Goal: Contribute content

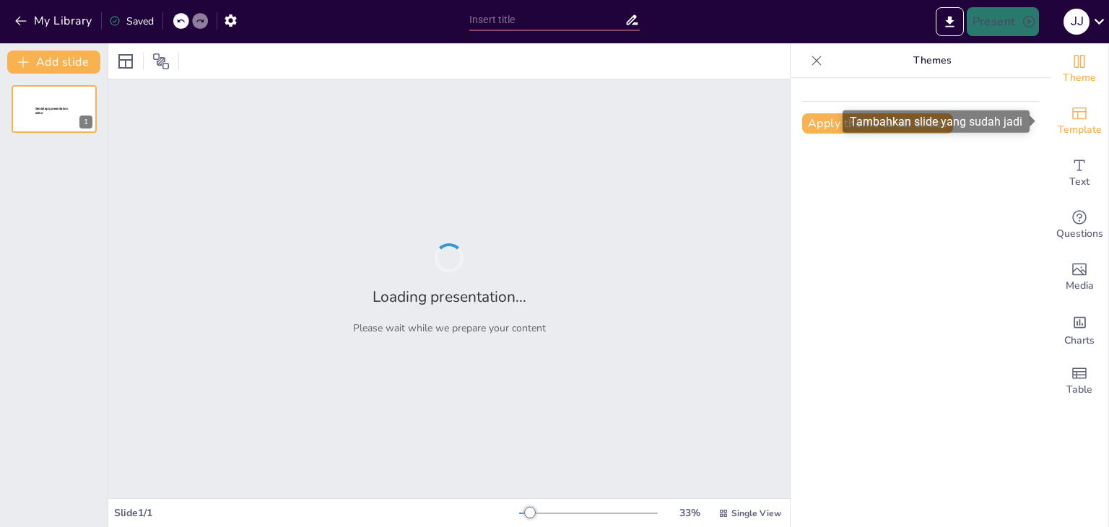
type input "Harapan dan Tantangan Pengelolaan Lingkungan Hidup di [GEOGRAPHIC_DATA]"
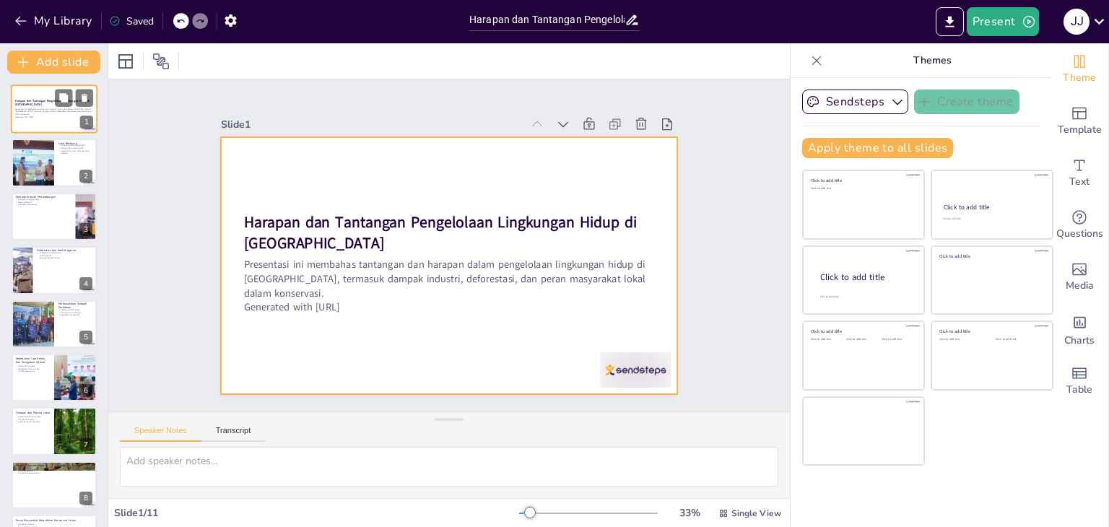
drag, startPoint x: 64, startPoint y: 131, endPoint x: 67, endPoint y: 147, distance: 16.8
click at [63, 131] on div at bounding box center [54, 109] width 85 height 48
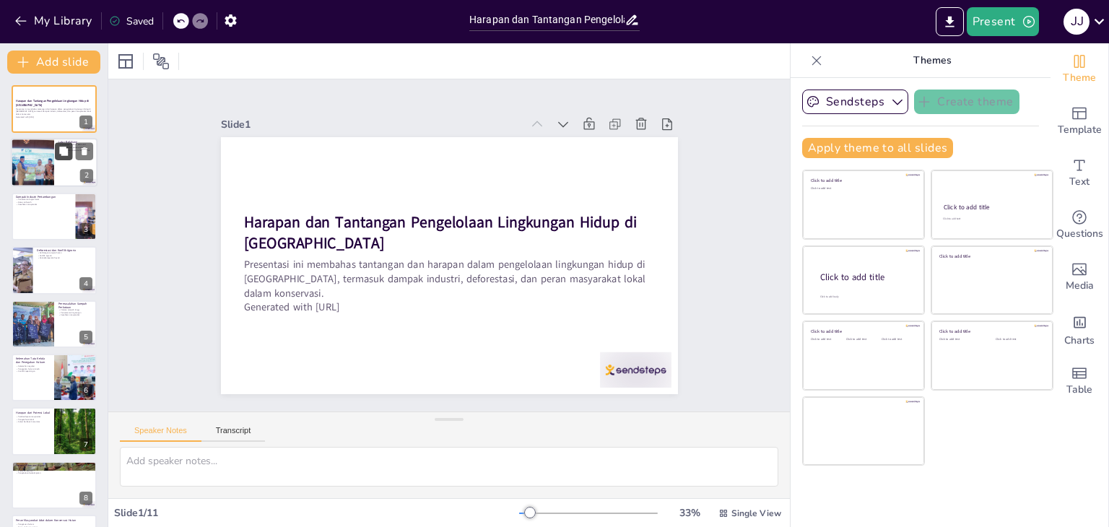
click at [69, 155] on button at bounding box center [63, 151] width 17 height 17
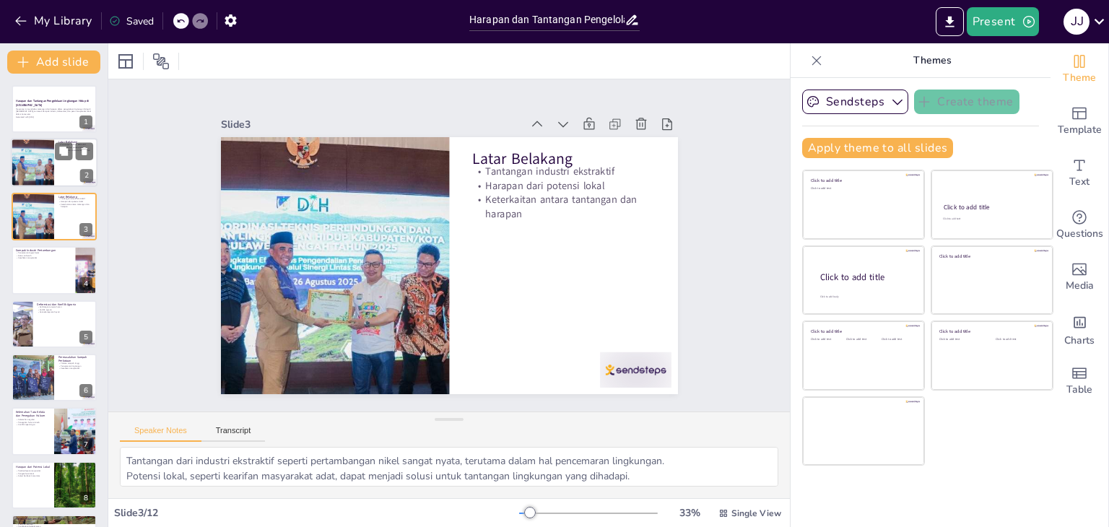
click at [61, 165] on div at bounding box center [54, 163] width 87 height 49
click at [59, 221] on div at bounding box center [54, 216] width 87 height 49
click at [66, 284] on div at bounding box center [54, 269] width 87 height 49
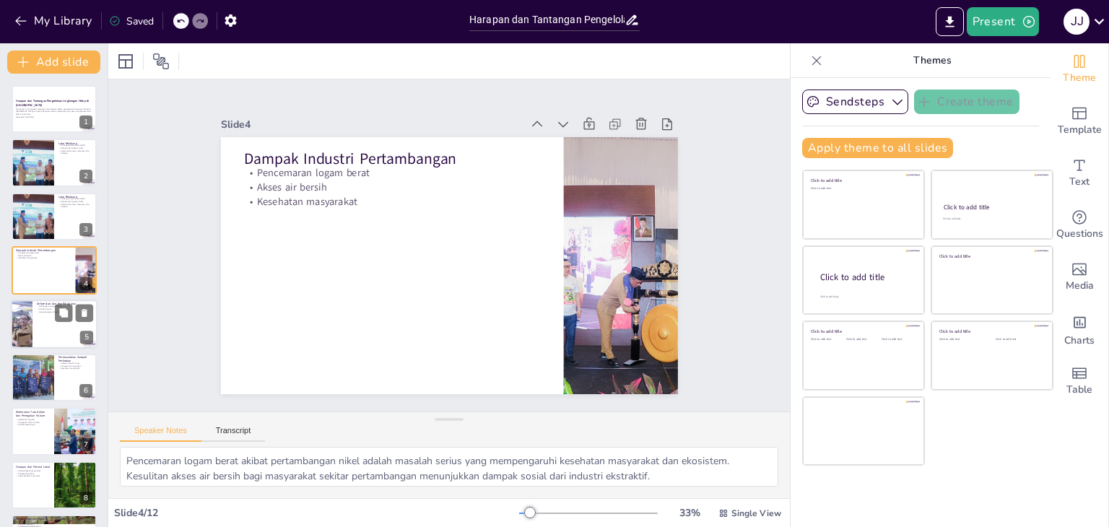
click at [29, 327] on div at bounding box center [22, 324] width 74 height 49
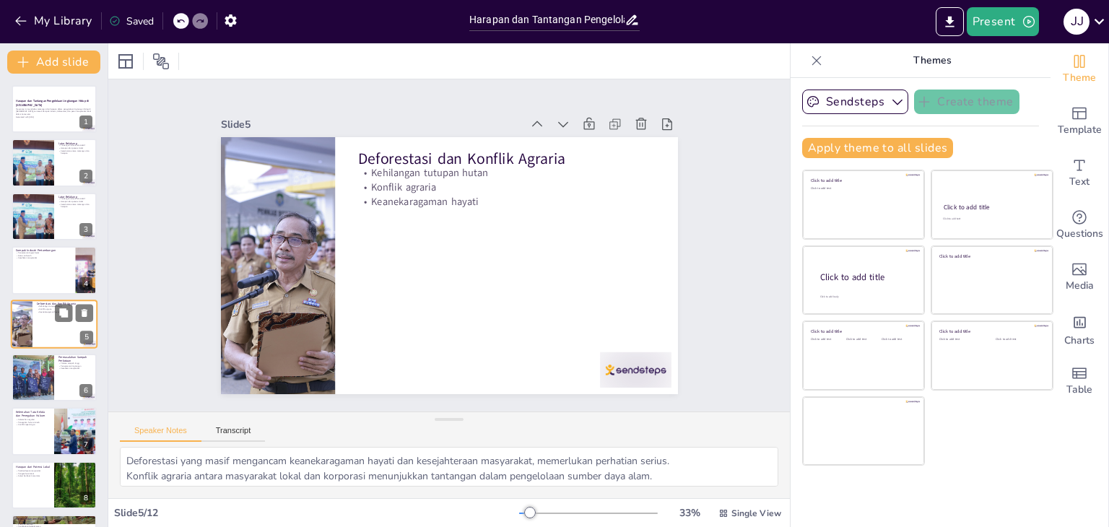
scroll to position [23, 0]
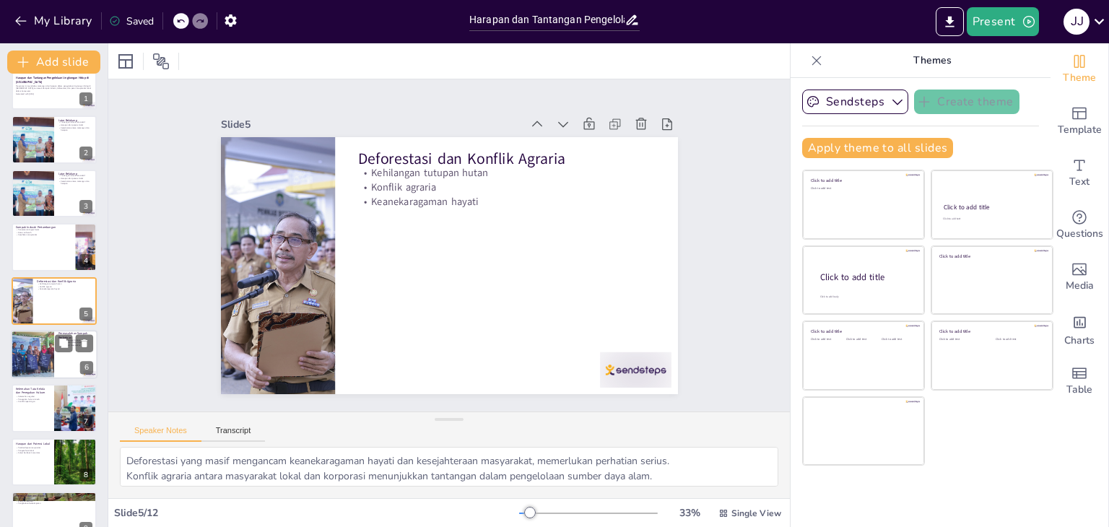
click at [50, 347] on div at bounding box center [32, 354] width 82 height 49
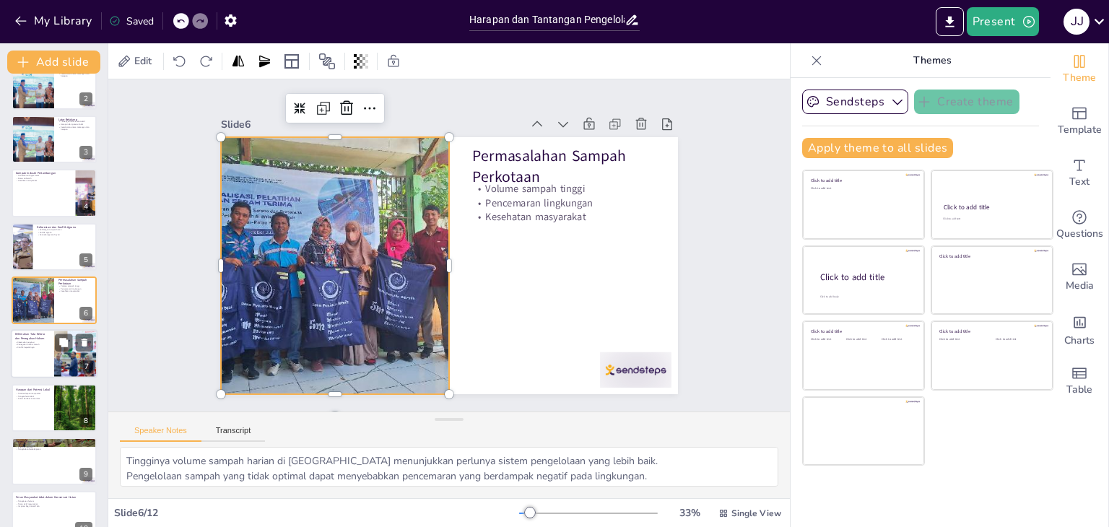
click at [54, 356] on div at bounding box center [75, 354] width 79 height 49
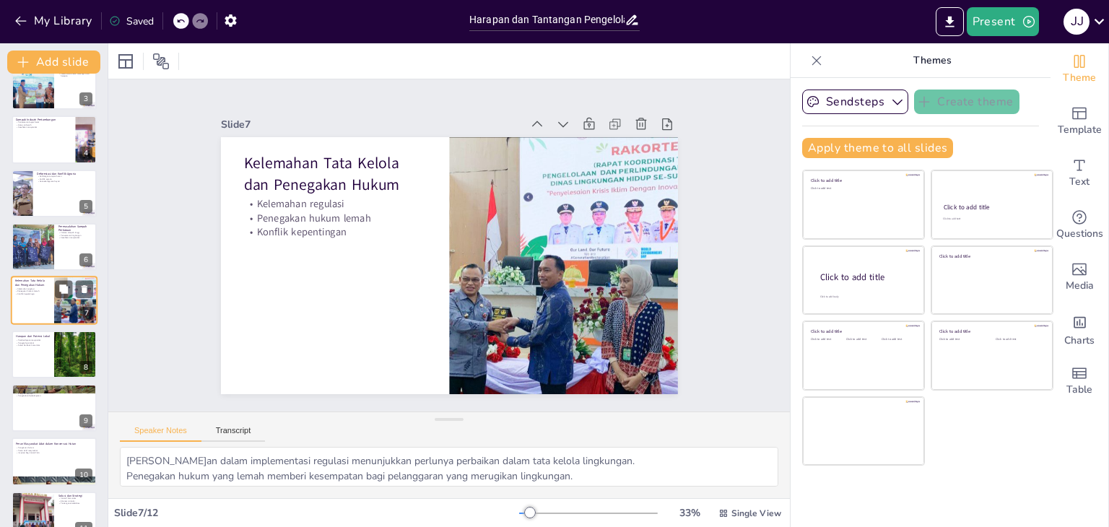
scroll to position [203, 0]
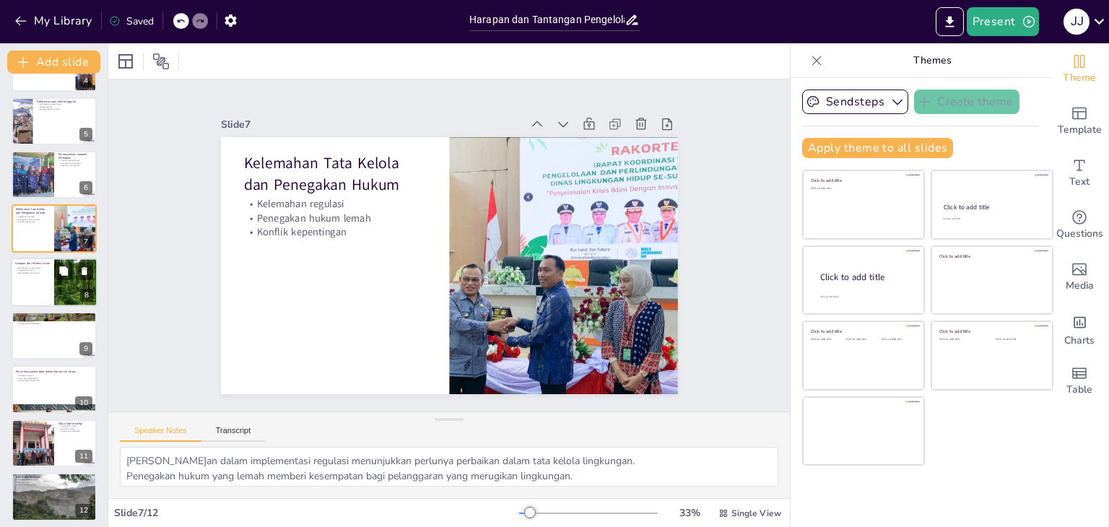
click at [62, 291] on div at bounding box center [75, 282] width 63 height 49
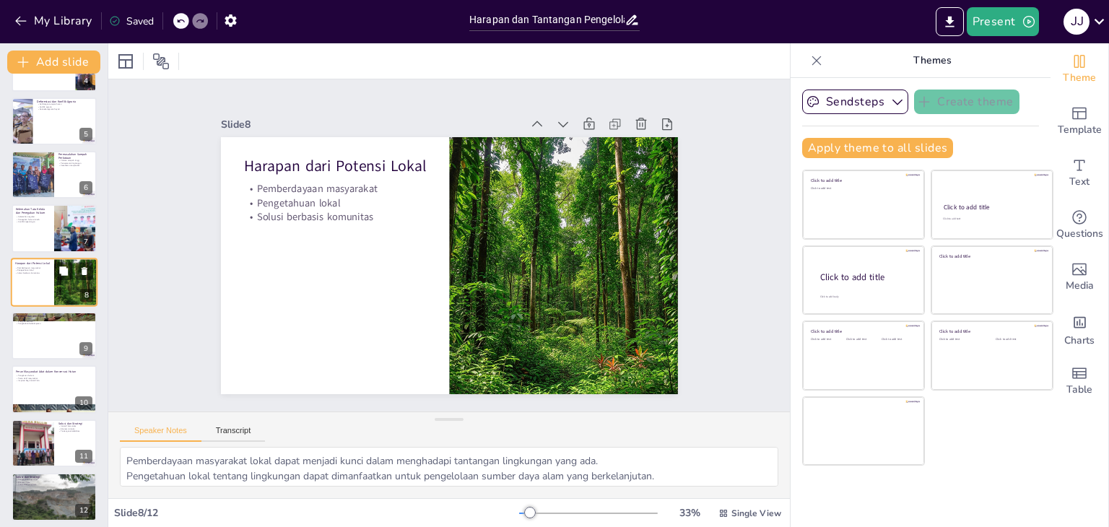
scroll to position [185, 0]
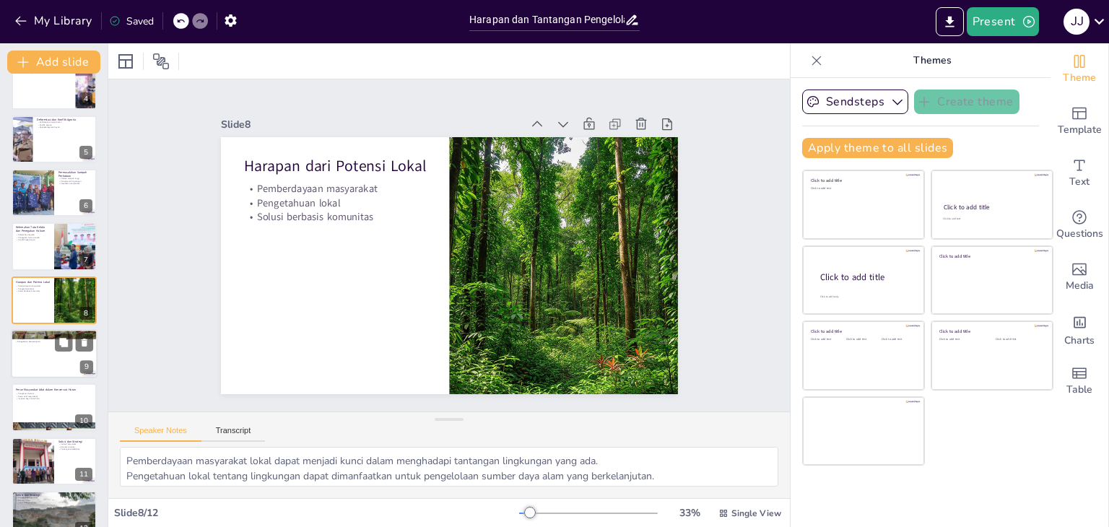
click at [55, 355] on div at bounding box center [54, 353] width 87 height 49
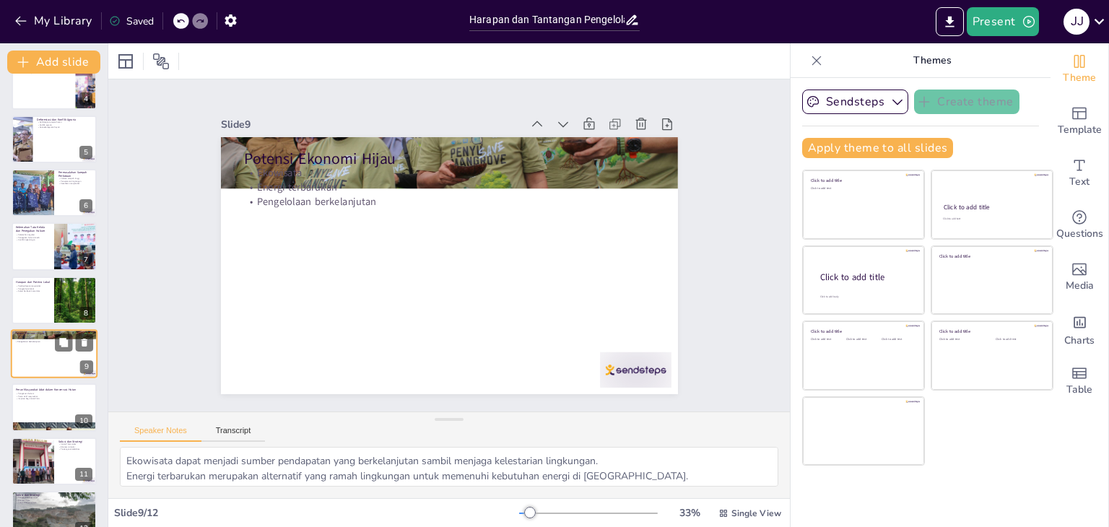
scroll to position [208, 0]
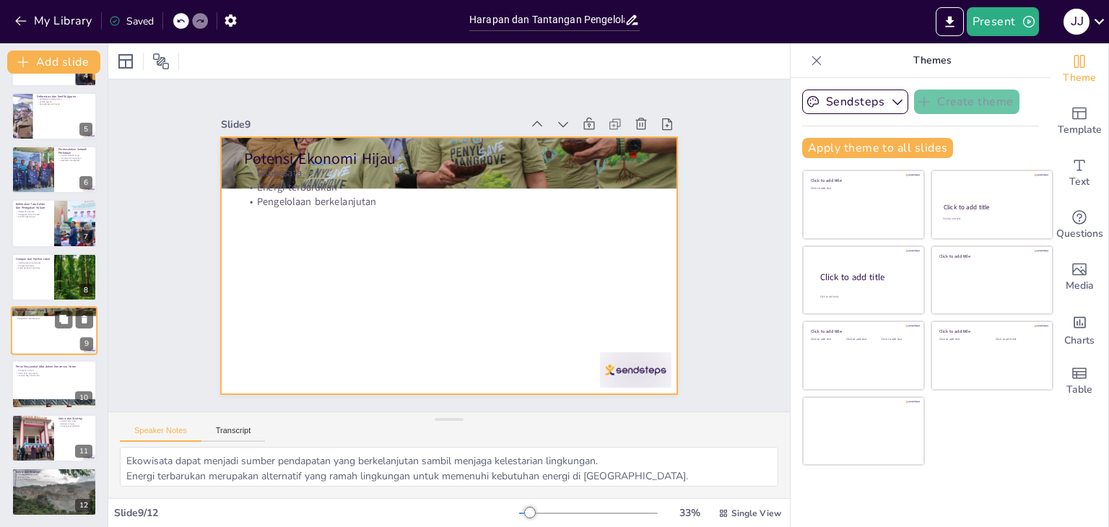
click at [49, 349] on div at bounding box center [54, 330] width 87 height 49
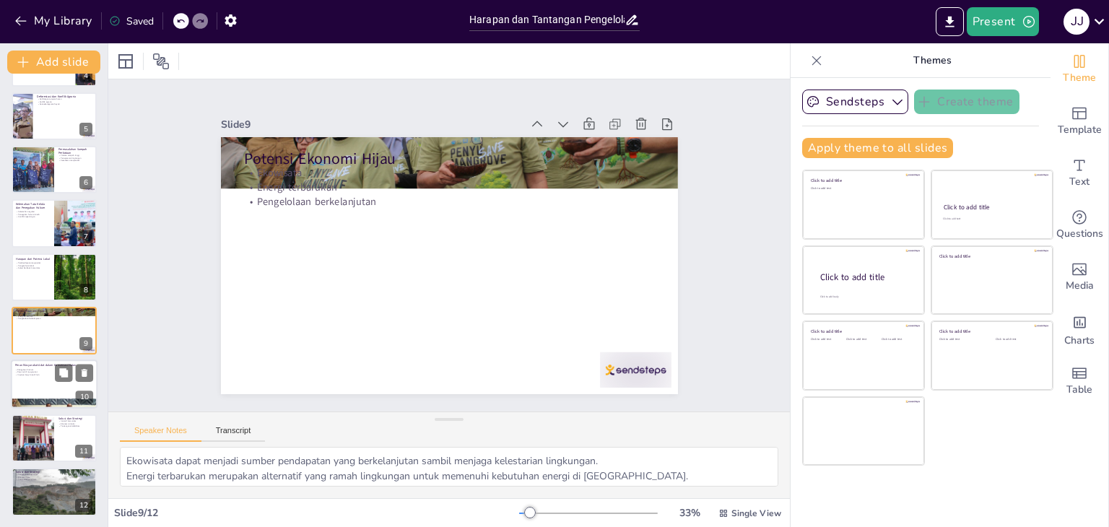
click at [49, 399] on div at bounding box center [54, 403] width 87 height 52
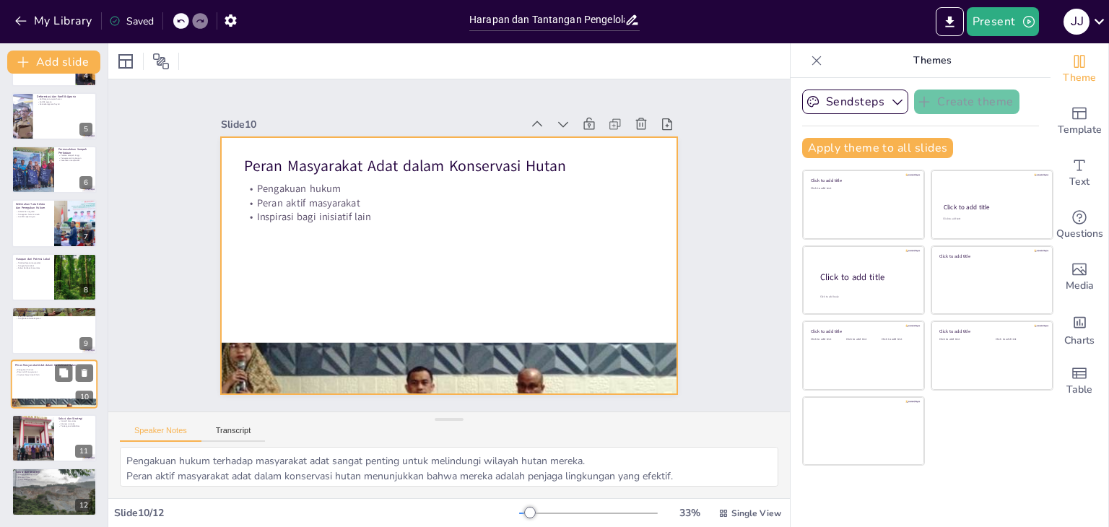
click at [46, 388] on div at bounding box center [54, 384] width 87 height 49
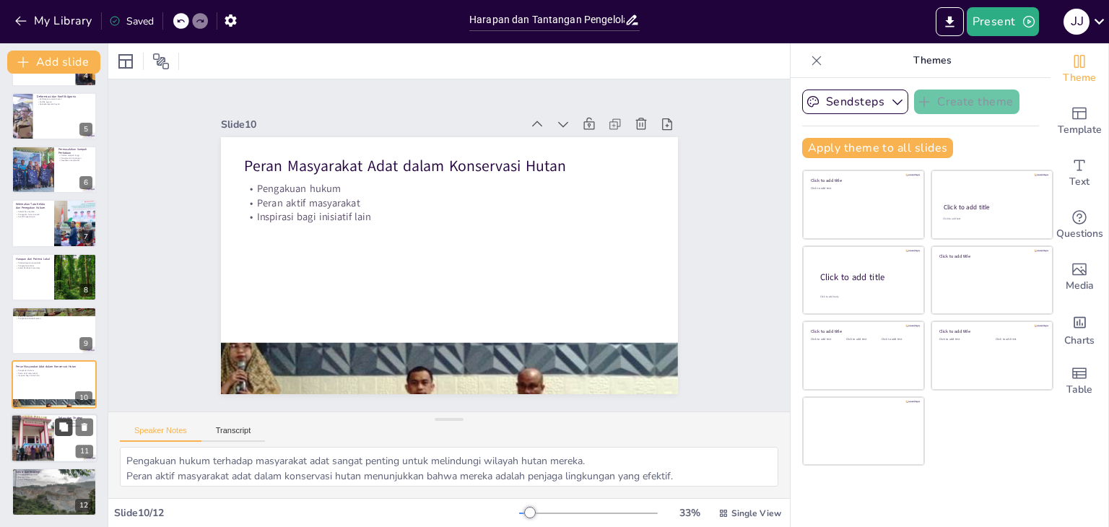
click at [57, 431] on button at bounding box center [63, 426] width 17 height 17
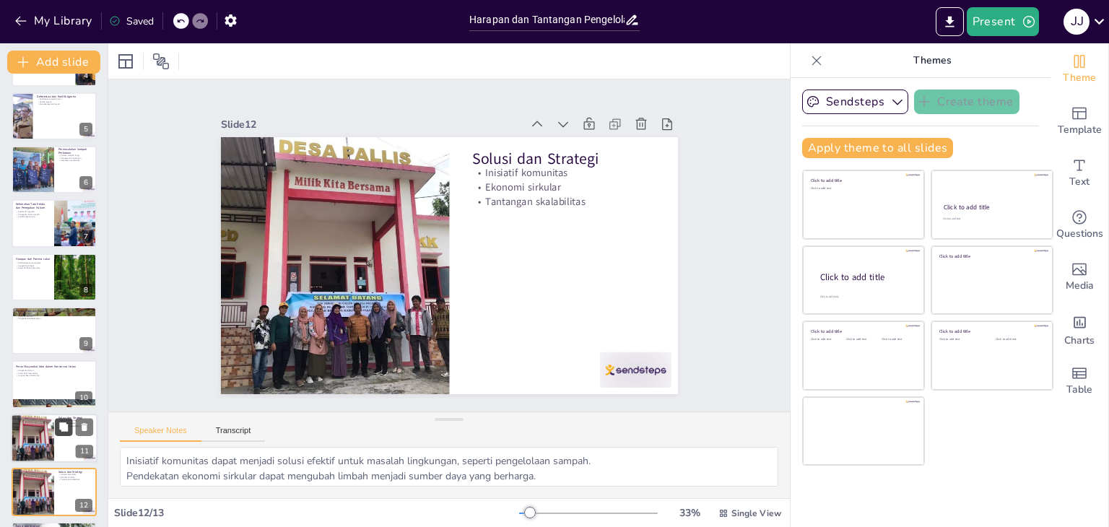
scroll to position [262, 0]
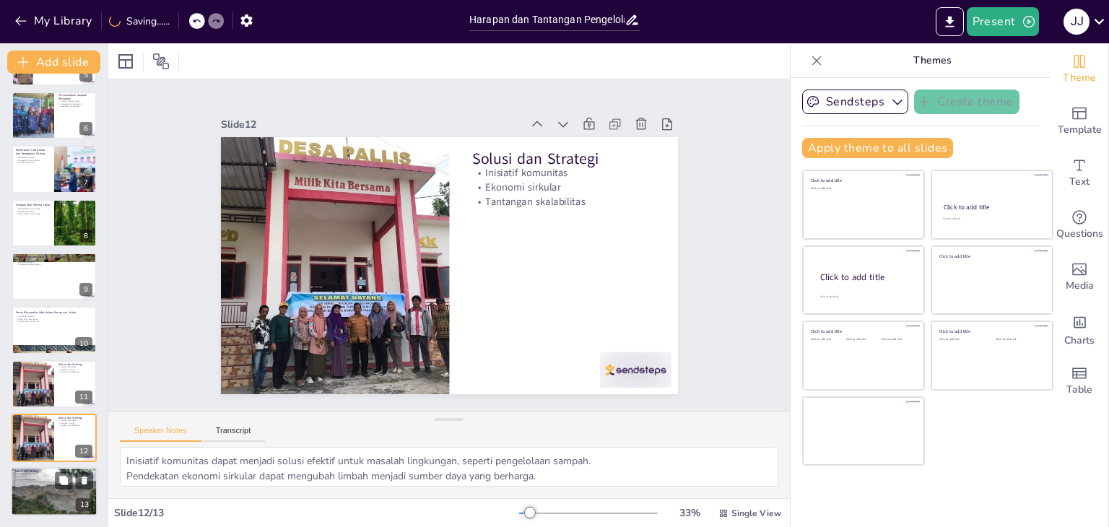
click at [52, 494] on div at bounding box center [54, 492] width 87 height 58
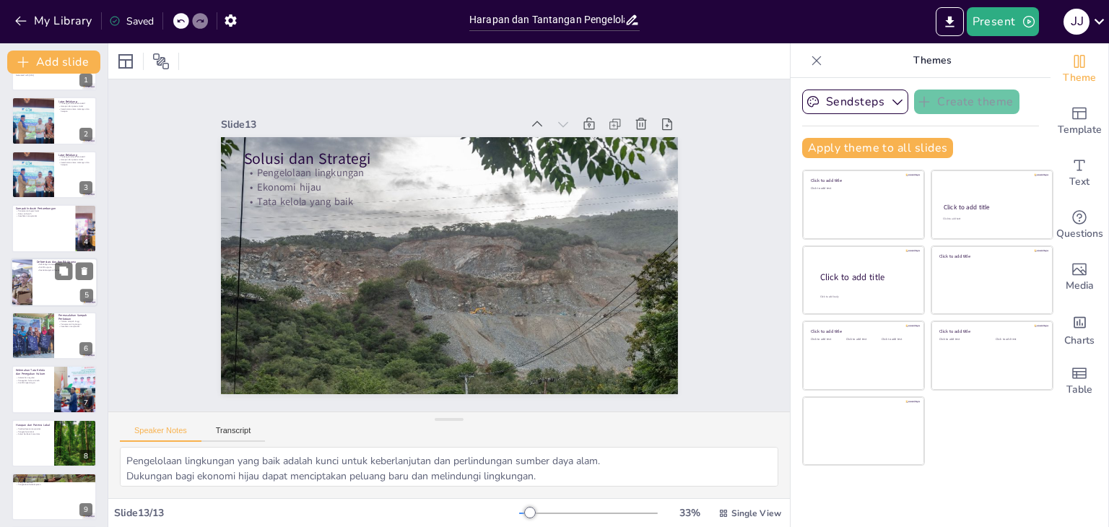
scroll to position [0, 0]
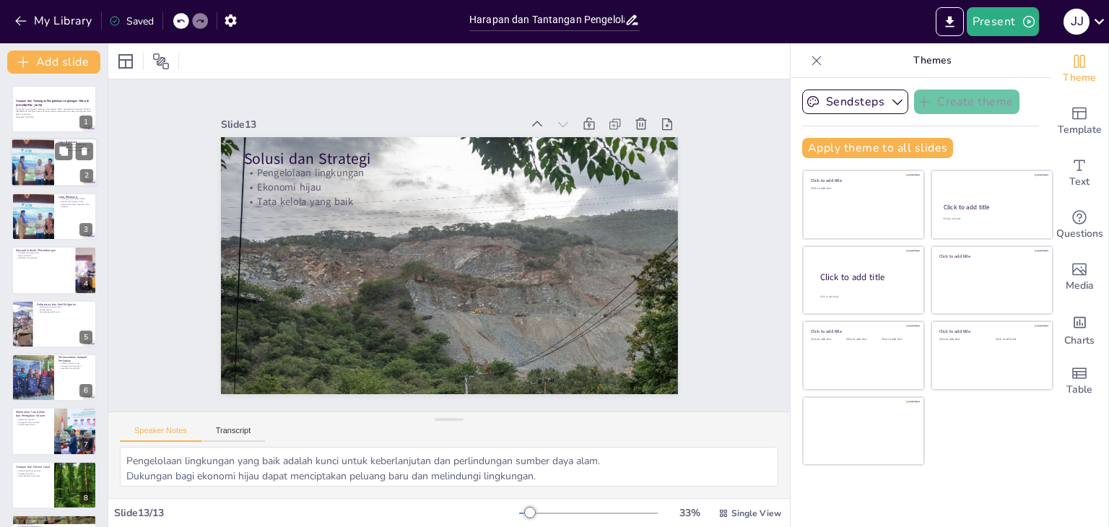
click at [63, 173] on div at bounding box center [54, 163] width 87 height 49
type textarea "Tantangan dari industri ekstraktif seperti pertambangan nikel sangat nyata, ter…"
